Goal: Contribute content

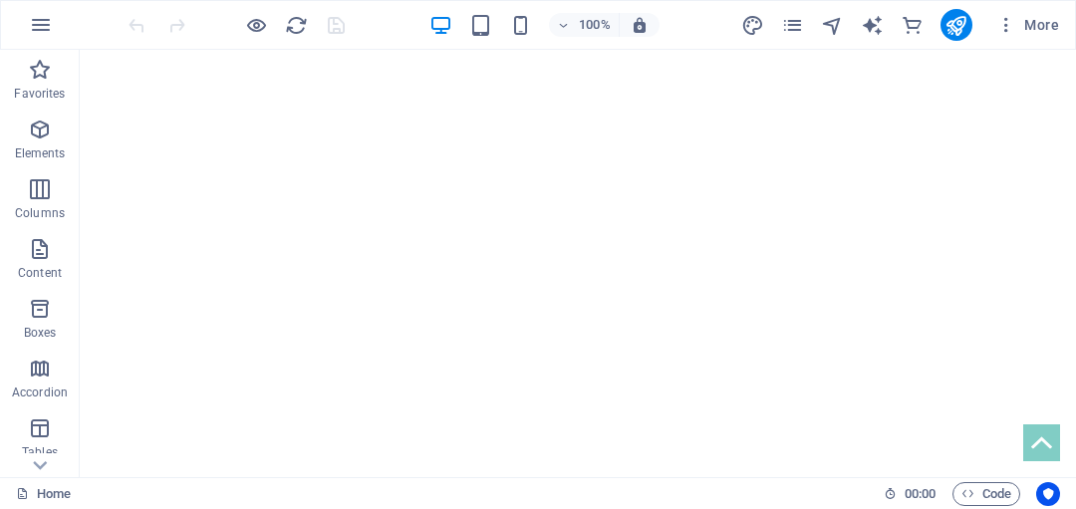
scroll to position [521, 0]
drag, startPoint x: 146, startPoint y: 263, endPoint x: 154, endPoint y: 254, distance: 12.7
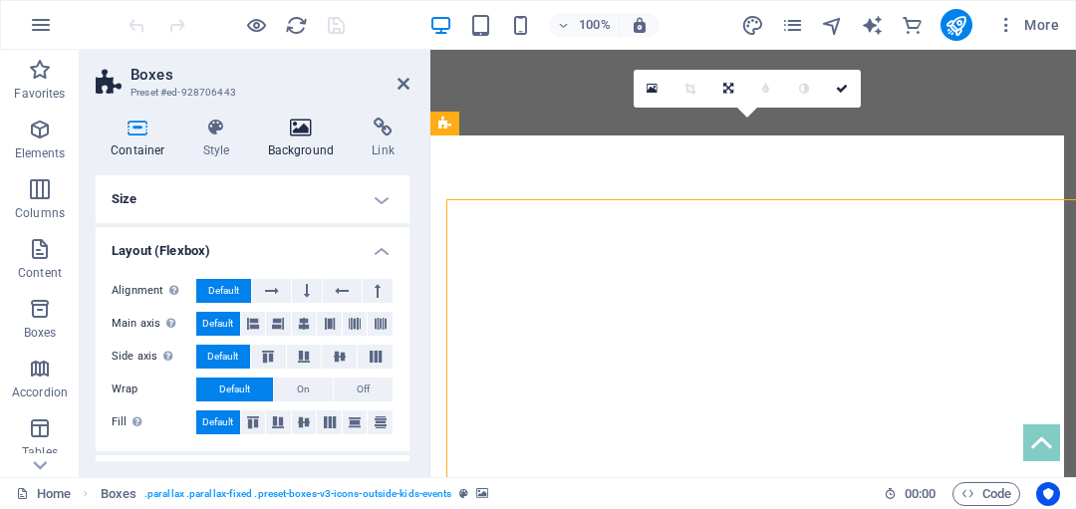
click at [299, 132] on icon at bounding box center [301, 128] width 97 height 20
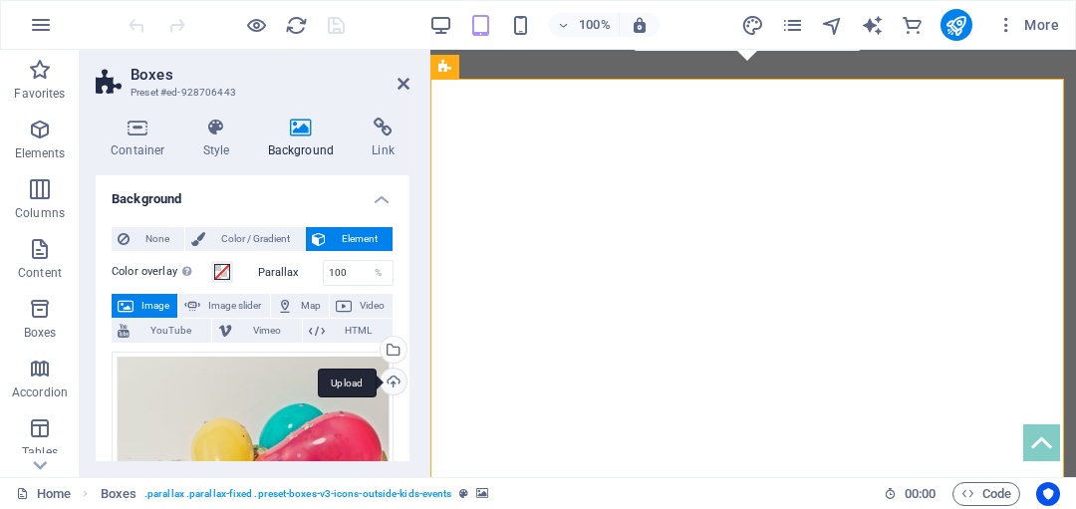
click at [387, 379] on div "Upload" at bounding box center [392, 384] width 30 height 30
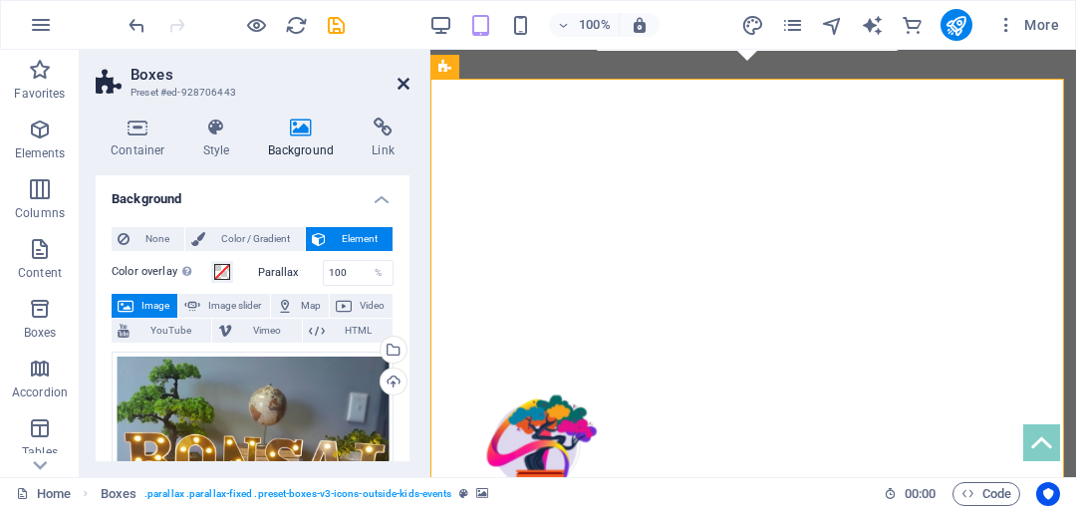
click at [404, 79] on icon at bounding box center [404, 84] width 12 height 16
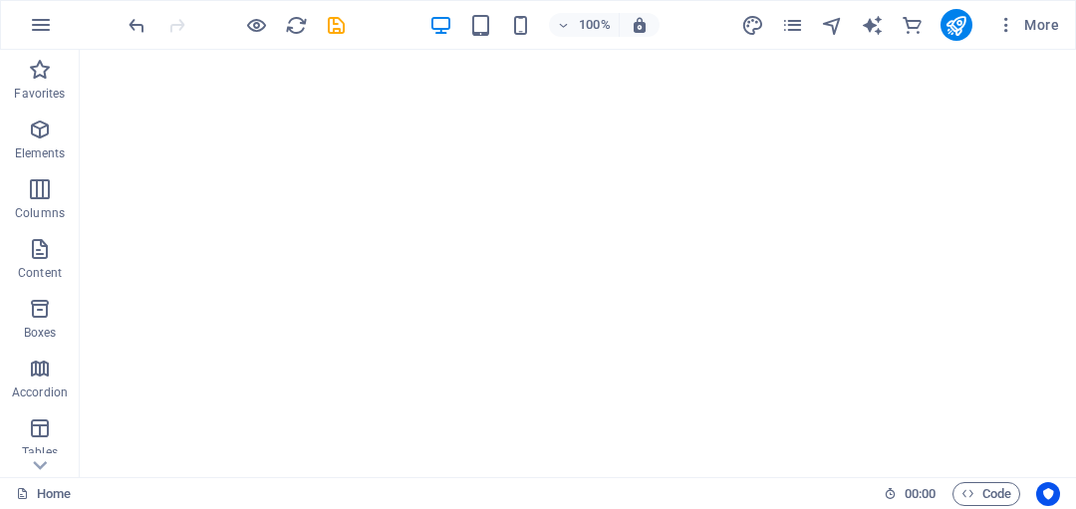
scroll to position [799, 0]
